Goal: Entertainment & Leisure: Browse casually

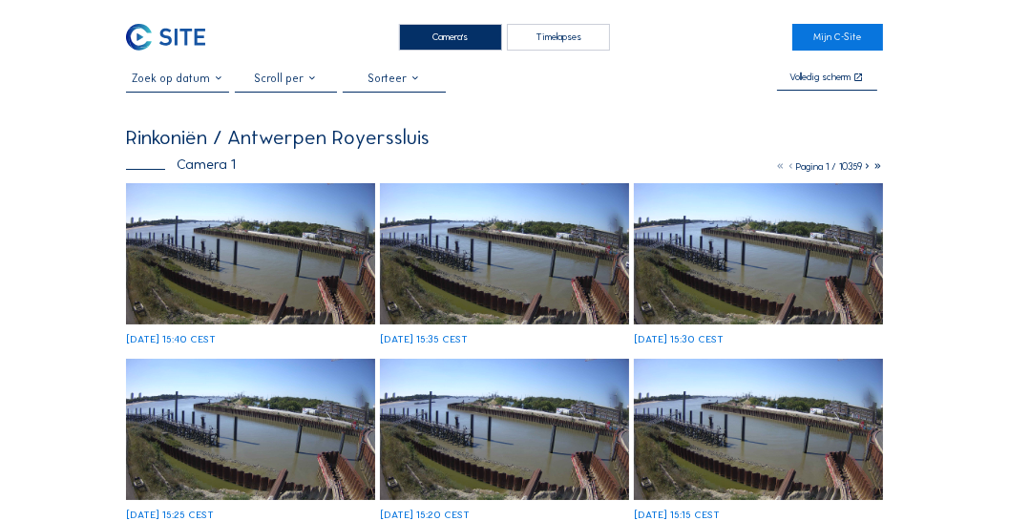
click at [447, 30] on div "Camera's" at bounding box center [450, 37] width 103 height 27
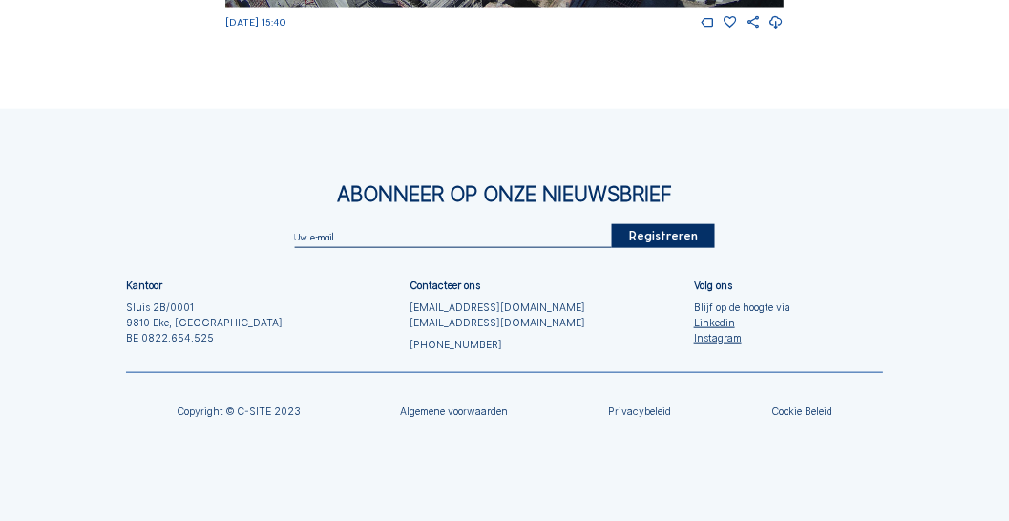
scroll to position [1653, 0]
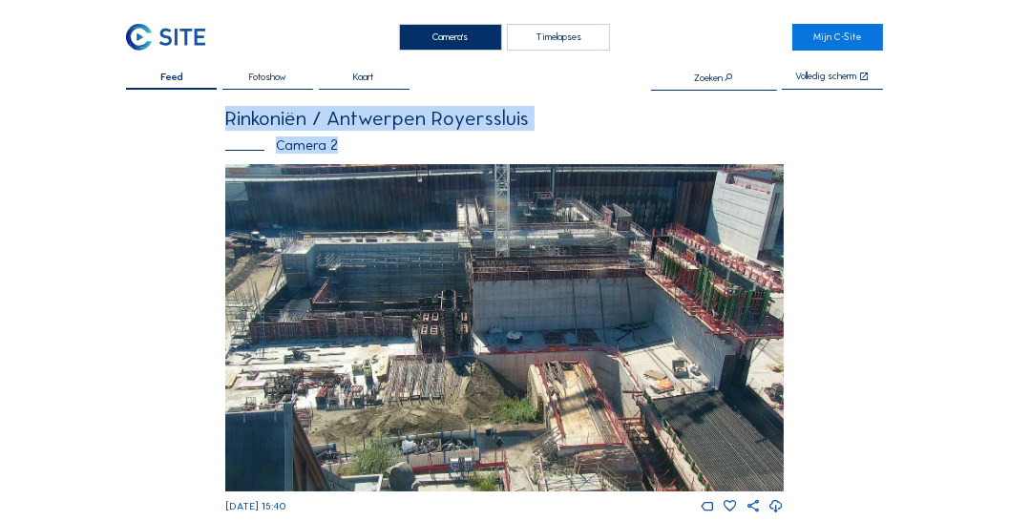
drag, startPoint x: 1003, startPoint y: 61, endPoint x: 1013, endPoint y: 140, distance: 79.8
drag, startPoint x: 1013, startPoint y: 140, endPoint x: 952, endPoint y: 143, distance: 61.1
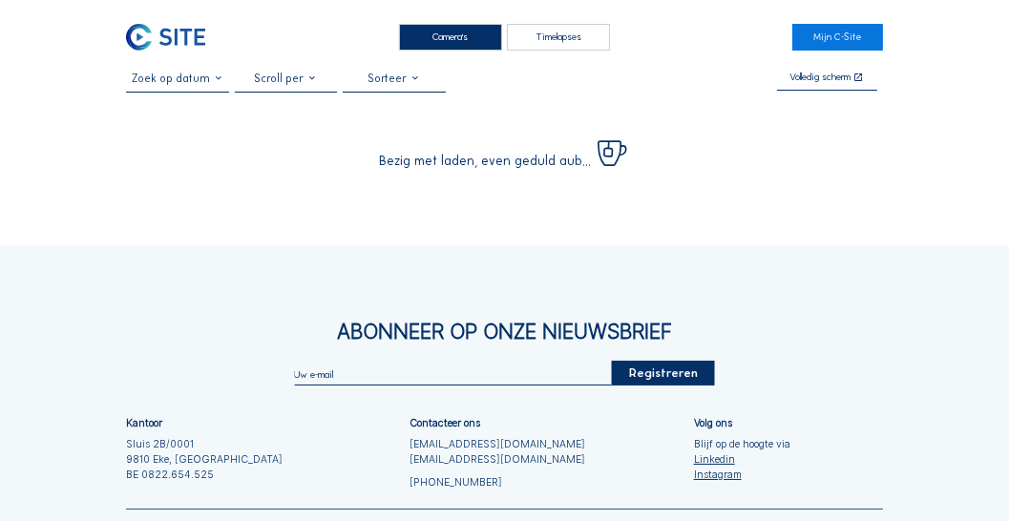
click at [447, 41] on div "Camera's" at bounding box center [450, 37] width 103 height 27
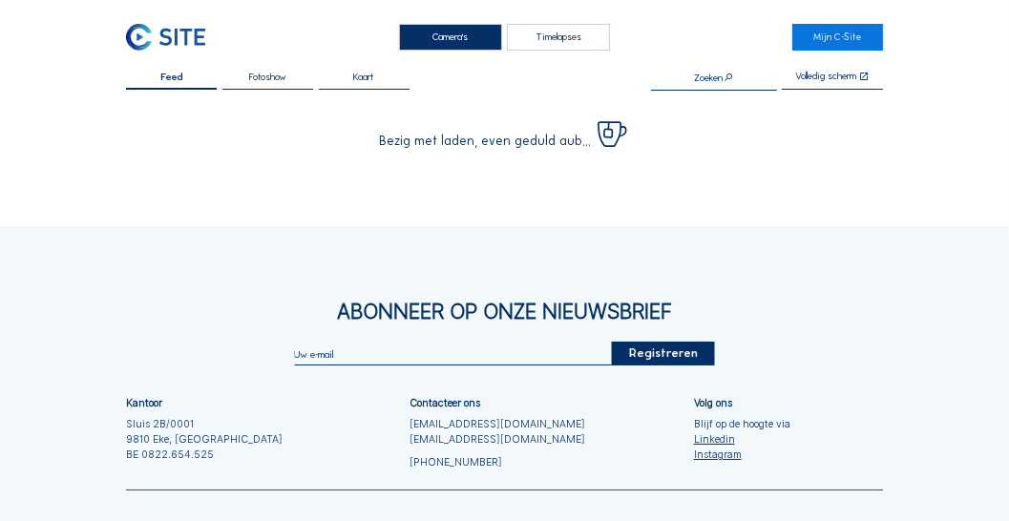
click at [447, 41] on div "Camera's" at bounding box center [450, 37] width 103 height 27
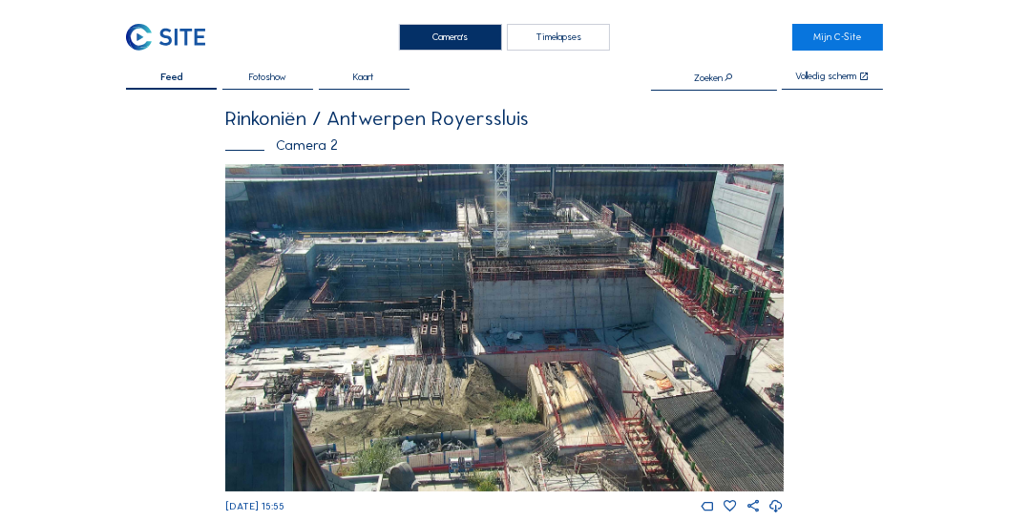
click at [475, 24] on div "Camera's" at bounding box center [450, 37] width 103 height 27
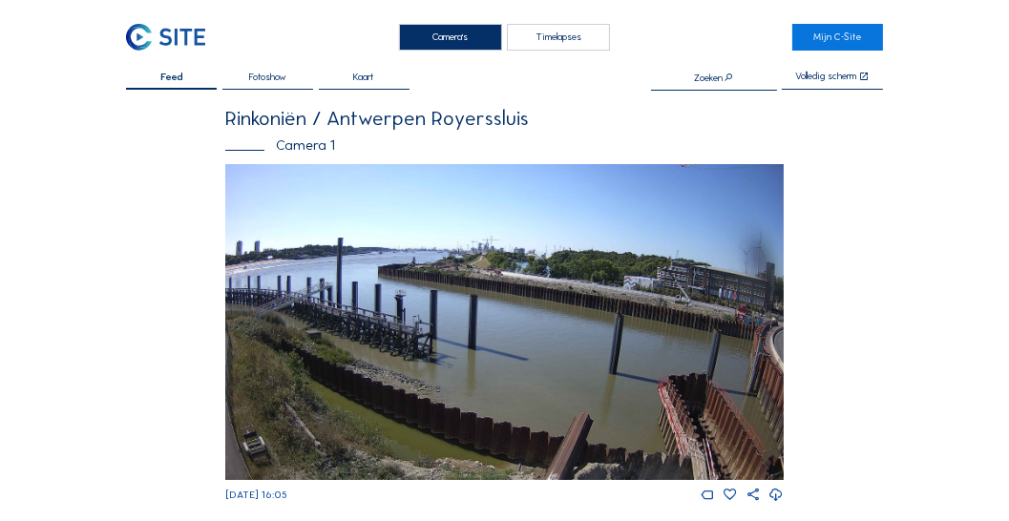
click at [445, 36] on div "Camera's" at bounding box center [450, 37] width 103 height 27
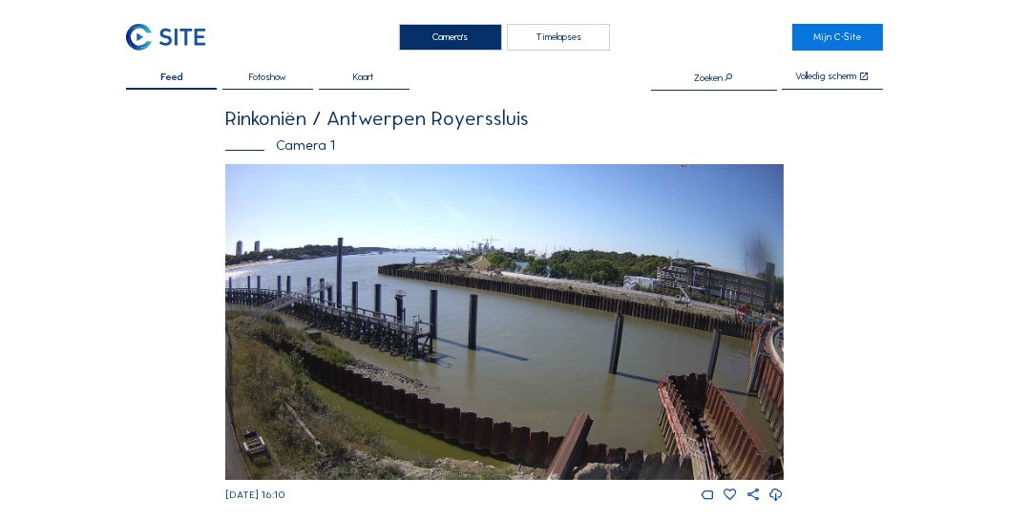
click at [363, 279] on img at bounding box center [504, 322] width 558 height 316
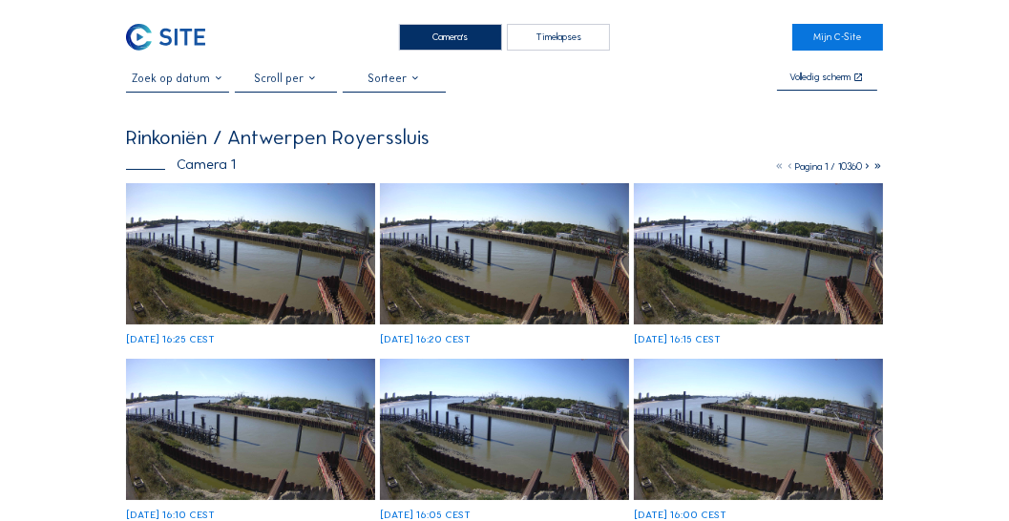
click at [437, 42] on div "Camera's" at bounding box center [450, 37] width 103 height 27
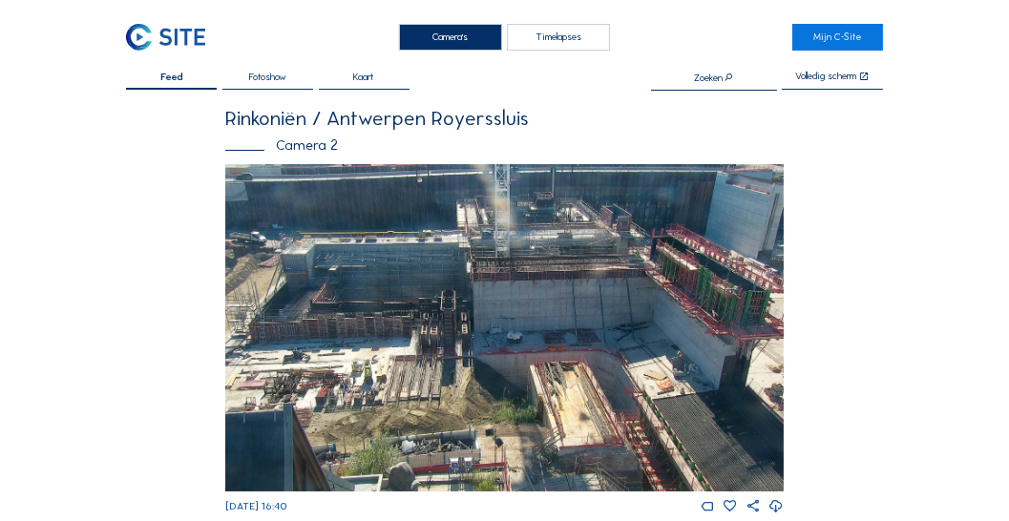
drag, startPoint x: 997, startPoint y: 101, endPoint x: 1018, endPoint y: 186, distance: 87.5
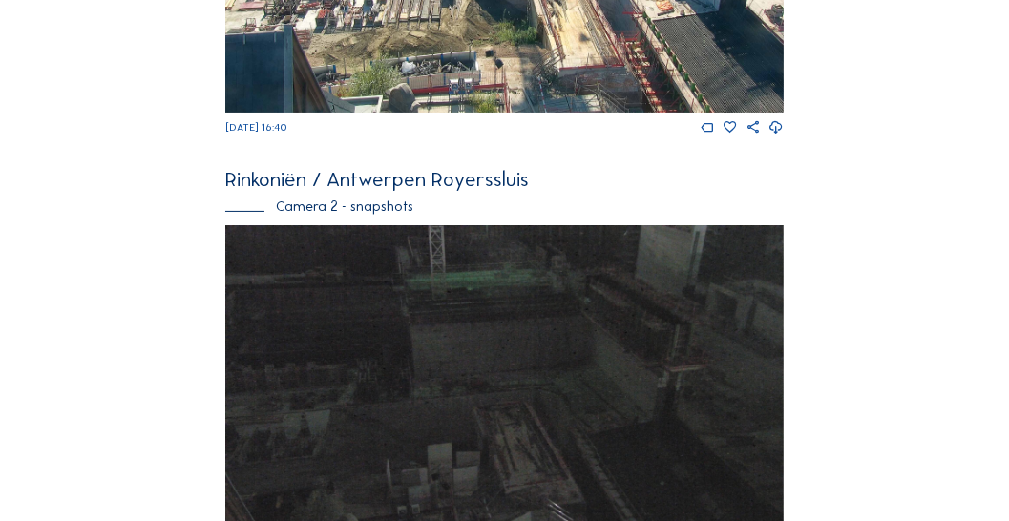
scroll to position [384, 0]
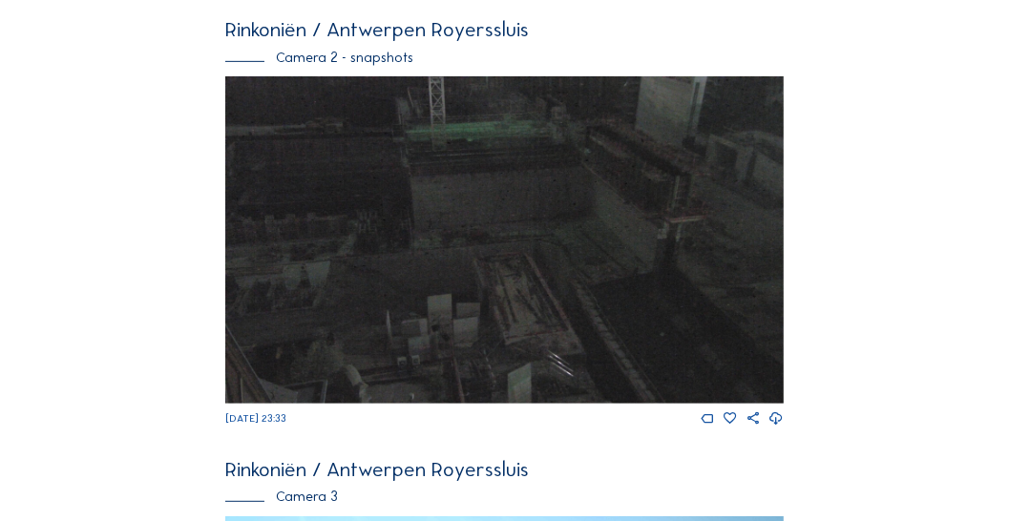
scroll to position [1275, 0]
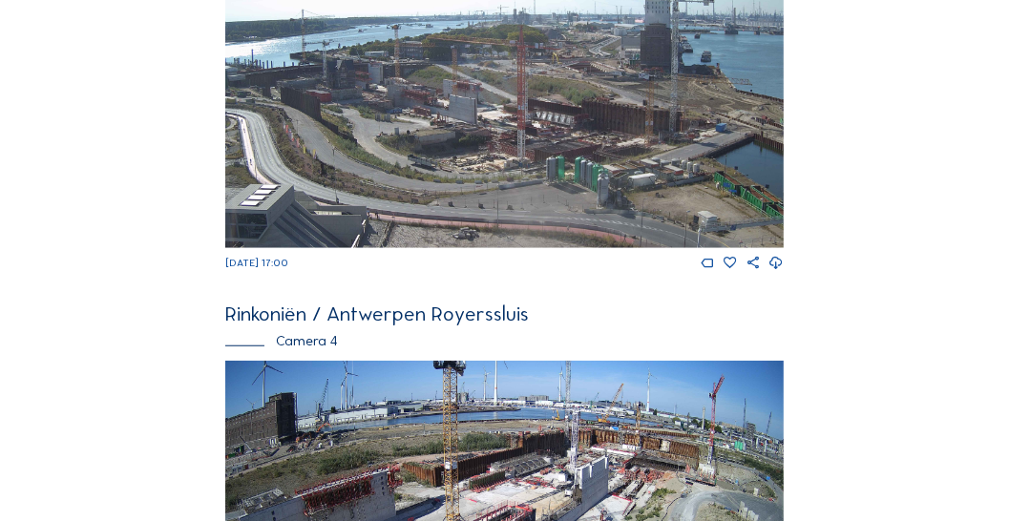
scroll to position [1788, 0]
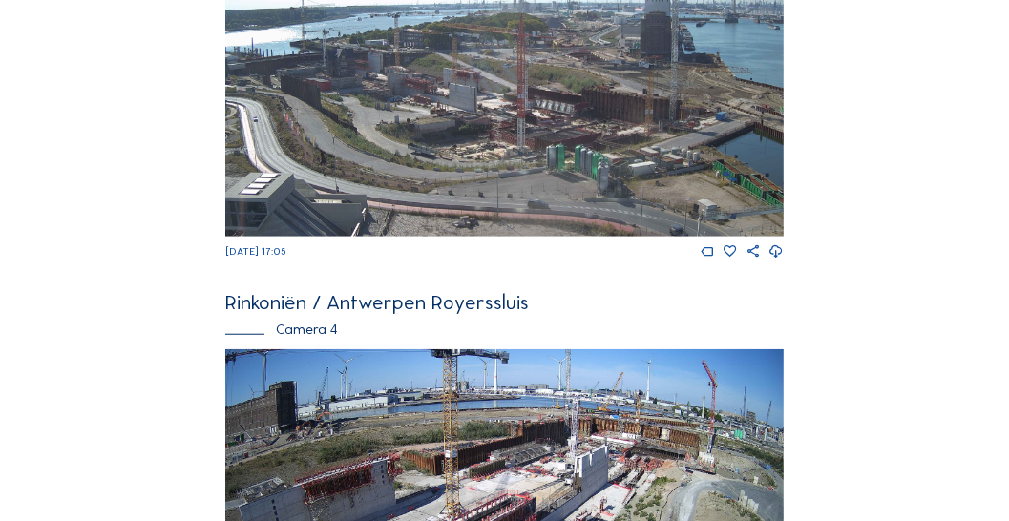
scroll to position [1873, 0]
